Goal: Find specific page/section: Find specific page/section

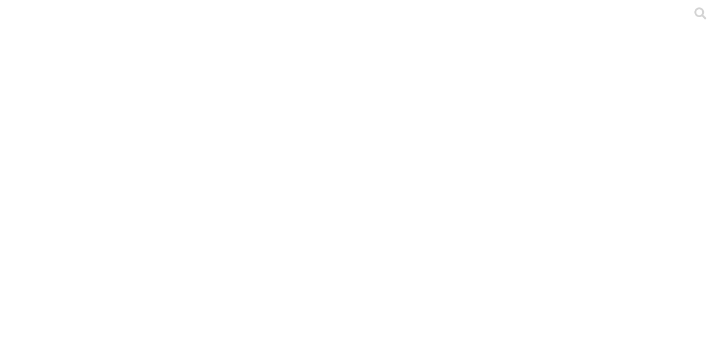
type input "agr"
type input "agrif"
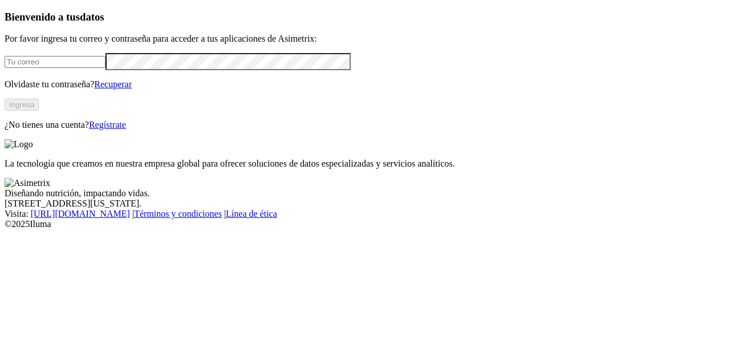
type input "jorge.cifuentes@asimetrix.co"
click at [39, 111] on button "Ingresa" at bounding box center [22, 105] width 34 height 12
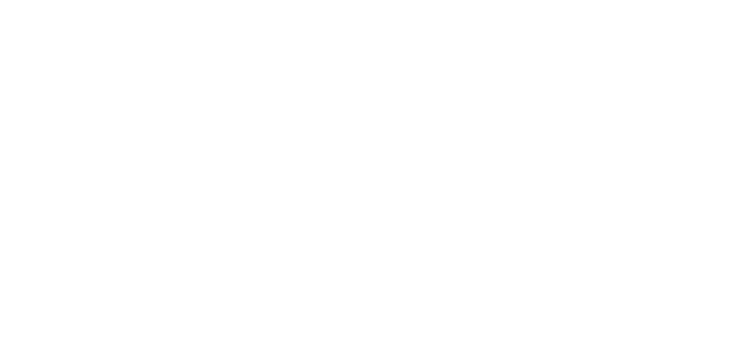
type input "agr"
